Goal: Information Seeking & Learning: Learn about a topic

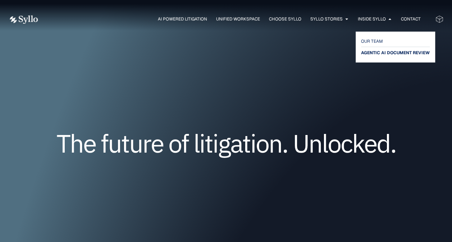
click at [384, 53] on span "AGENTIC AI DOCUMENT REVIEW" at bounding box center [395, 53] width 69 height 9
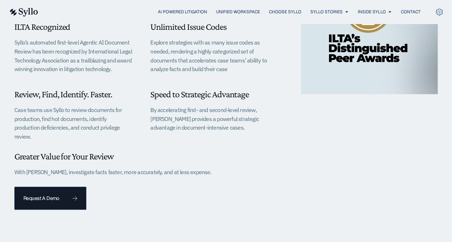
scroll to position [252, 0]
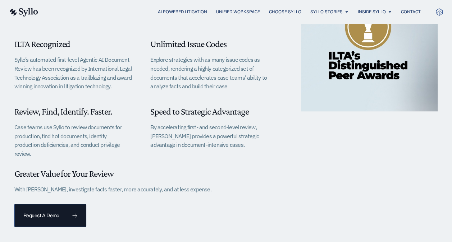
drag, startPoint x: 193, startPoint y: 70, endPoint x: 229, endPoint y: 83, distance: 38.1
click at [229, 83] on p "Explore strategies with as many issue codes as needed, rendering a highly categ…" at bounding box center [209, 73] width 118 height 36
copy p "a highly categorized set of documents that accelerates case teams’ ability to a…"
